Goal: Task Accomplishment & Management: Use online tool/utility

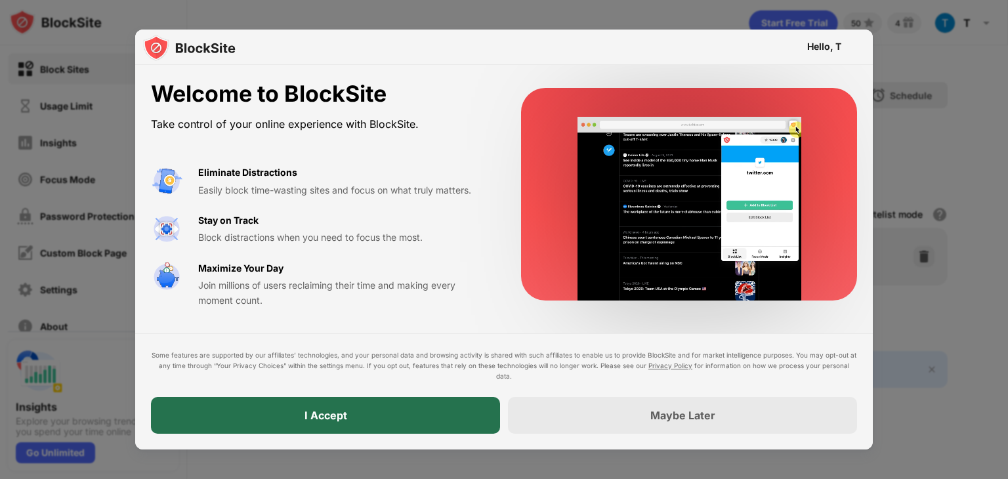
click at [371, 413] on div "I Accept" at bounding box center [325, 415] width 349 height 37
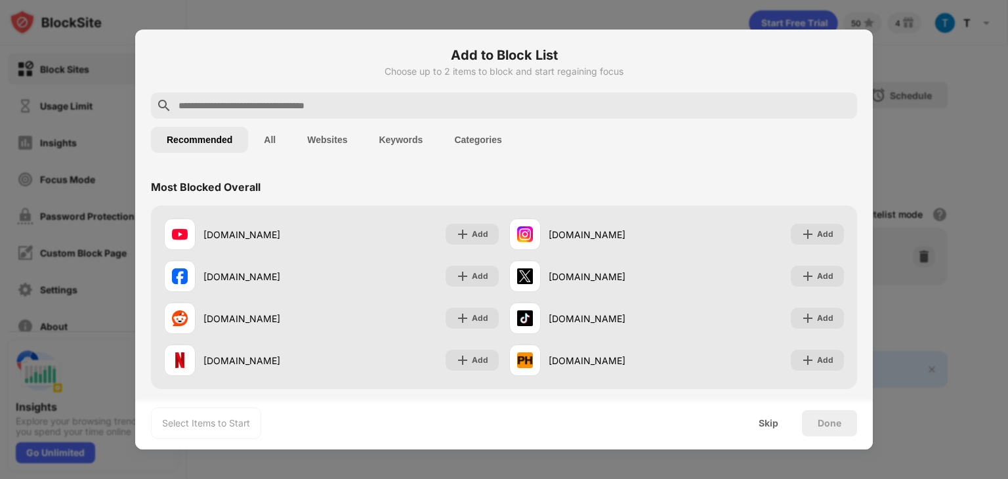
click at [328, 108] on input "text" at bounding box center [514, 106] width 675 height 16
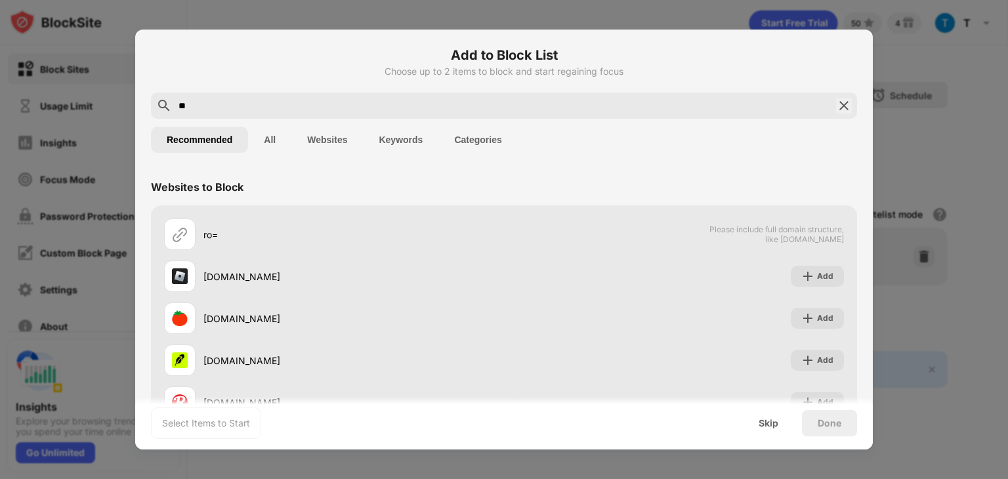
type input "*"
type input "****"
click at [407, 142] on button "Keywords" at bounding box center [401, 140] width 76 height 26
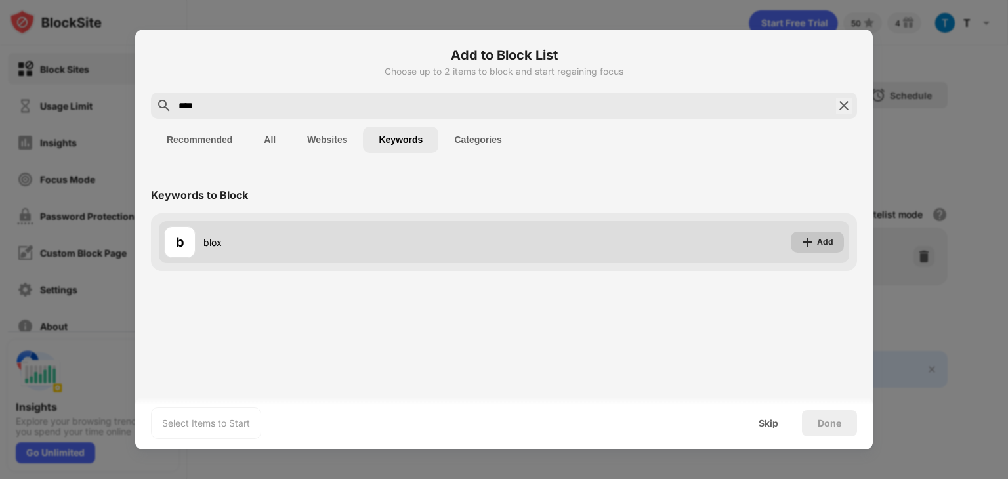
click at [809, 240] on img at bounding box center [808, 242] width 13 height 13
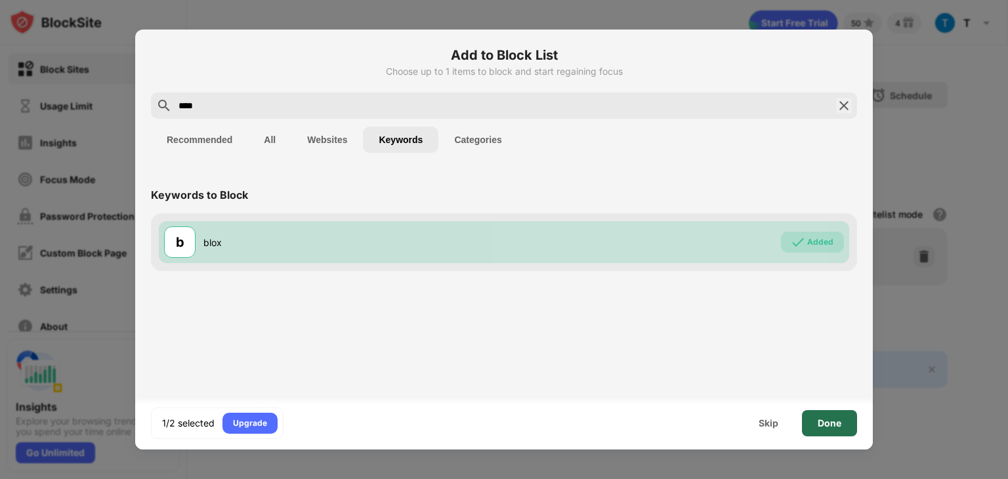
click at [823, 432] on div "Done" at bounding box center [829, 423] width 55 height 26
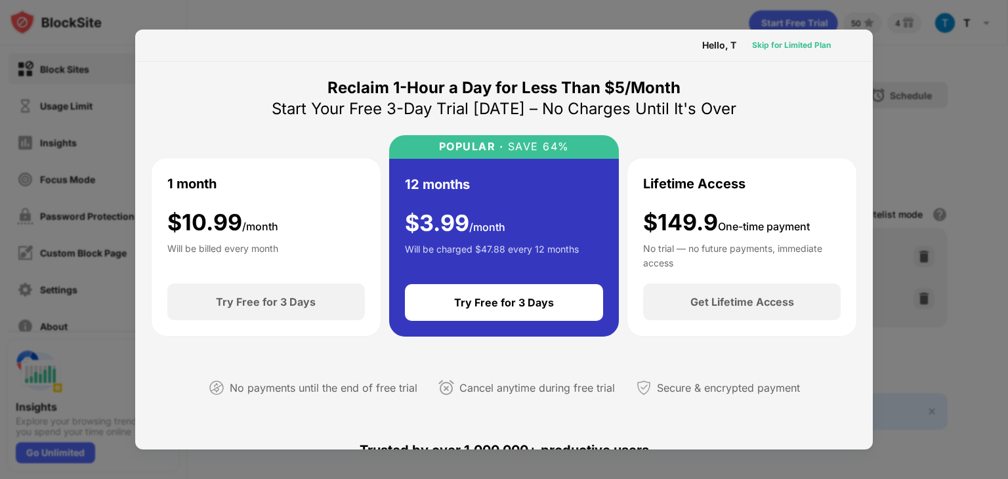
click at [783, 46] on div "Skip for Limited Plan" at bounding box center [791, 45] width 79 height 13
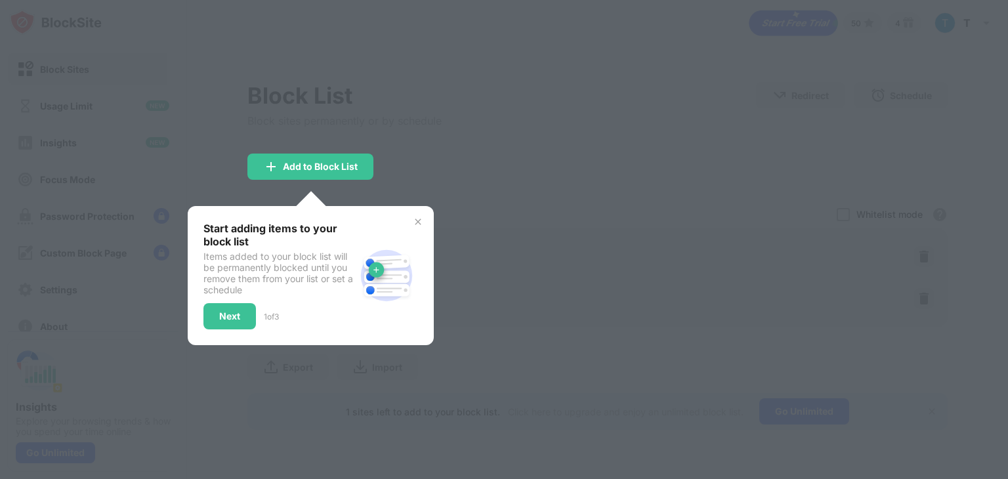
click at [420, 221] on img at bounding box center [418, 222] width 11 height 11
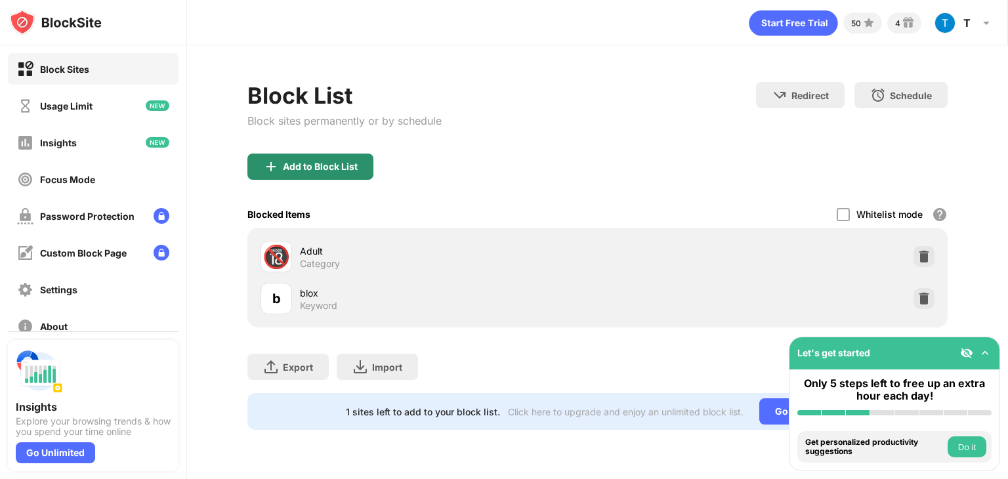
click at [336, 158] on div "Add to Block List" at bounding box center [311, 167] width 126 height 26
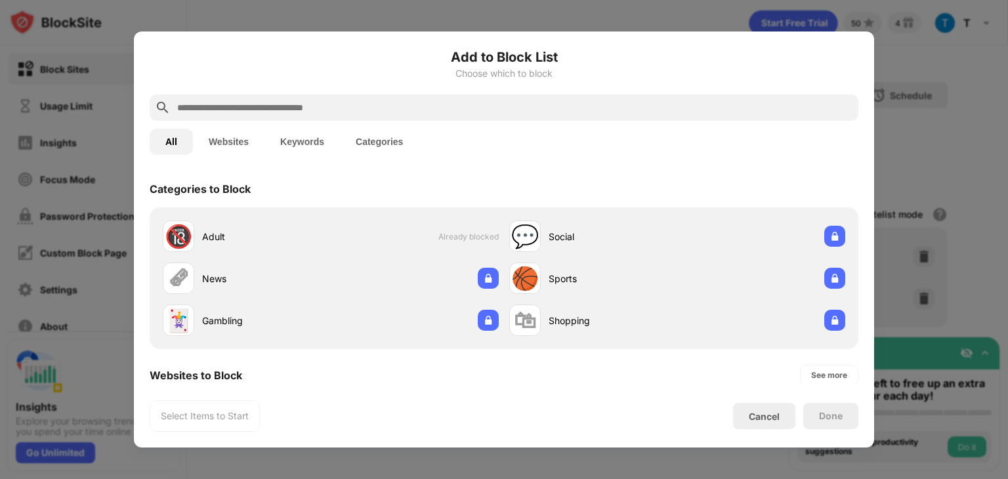
click at [249, 103] on input "text" at bounding box center [515, 108] width 678 height 16
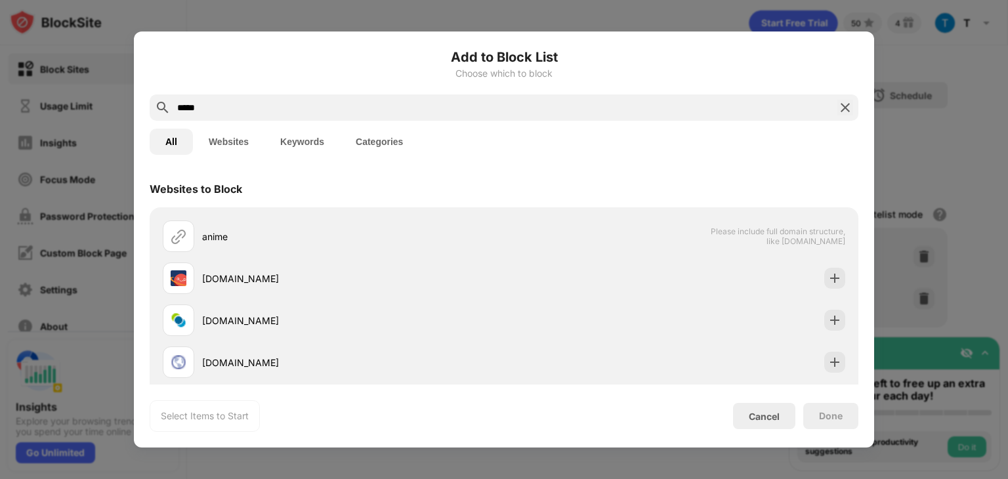
type input "*****"
click at [293, 144] on button "Keywords" at bounding box center [303, 142] width 76 height 26
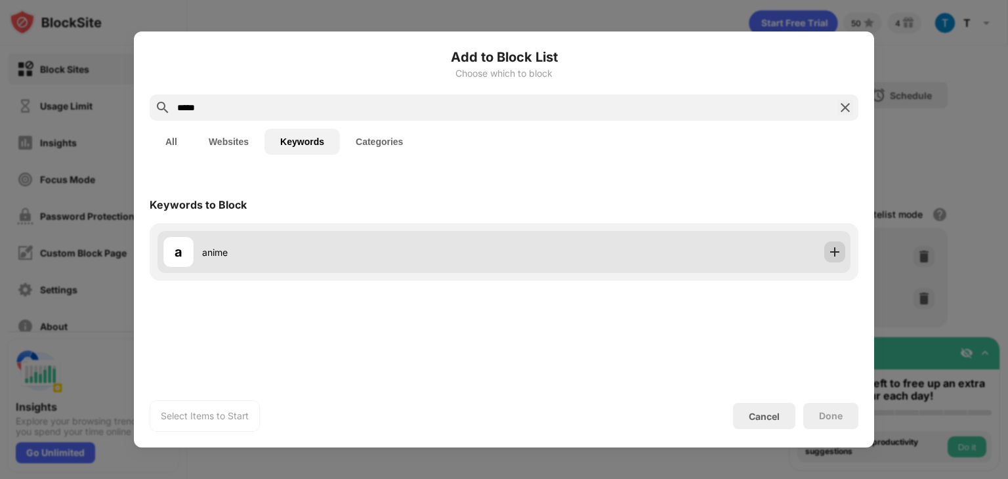
click at [836, 253] on img at bounding box center [835, 252] width 13 height 13
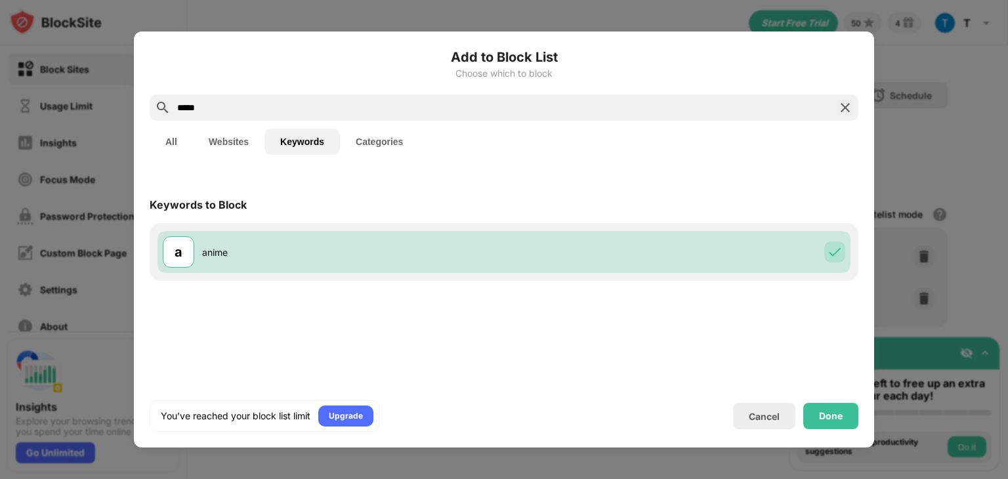
click at [834, 429] on div "You’ve reached your block list limit Upgrade Cancel Done" at bounding box center [504, 416] width 709 height 32
click at [827, 415] on div "Done" at bounding box center [831, 416] width 24 height 11
